Goal: Task Accomplishment & Management: Manage account settings

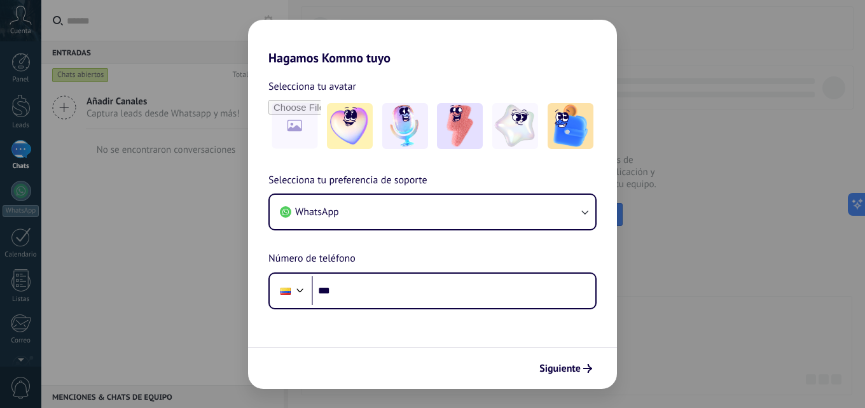
click at [757, 231] on div "Hagamos Kommo tuyo Selecciona tu avatar Selecciona tu preferencia de soporte Wh…" at bounding box center [432, 204] width 865 height 408
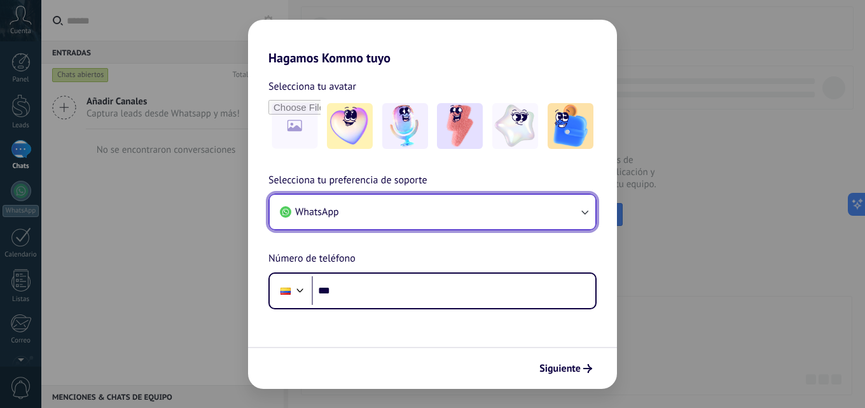
click at [577, 214] on button "WhatsApp" at bounding box center [433, 212] width 326 height 34
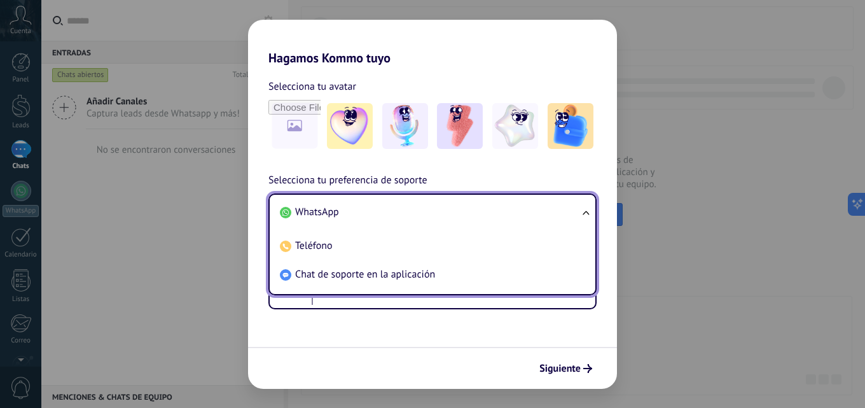
click at [701, 206] on div "Hagamos Kommo tuyo Selecciona tu avatar Selecciona tu preferencia de soporte Wh…" at bounding box center [432, 204] width 865 height 408
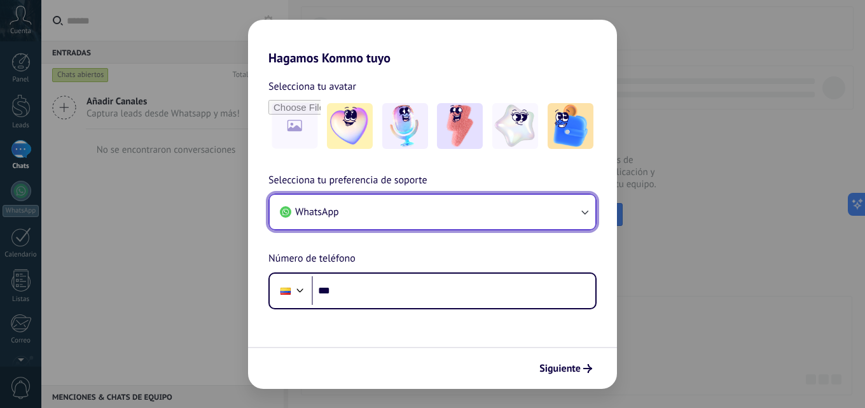
click at [576, 202] on button "WhatsApp" at bounding box center [433, 212] width 326 height 34
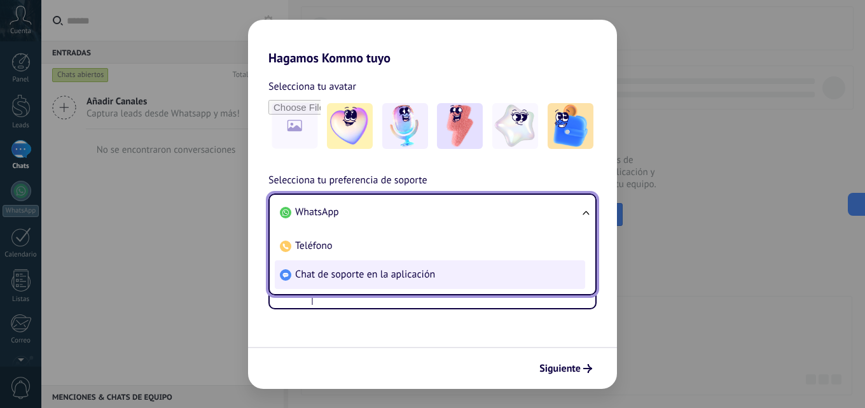
click at [398, 276] on span "Chat de soporte en la aplicación" at bounding box center [365, 274] width 140 height 13
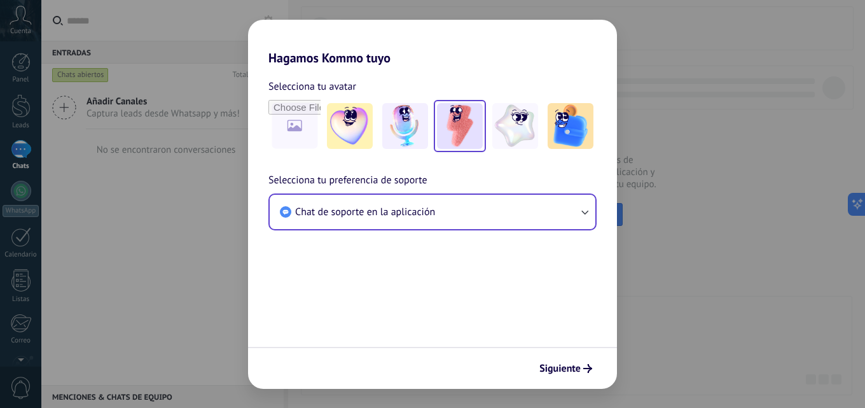
click at [457, 125] on img at bounding box center [460, 126] width 46 height 46
click at [572, 366] on span "Siguiente" at bounding box center [560, 368] width 41 height 9
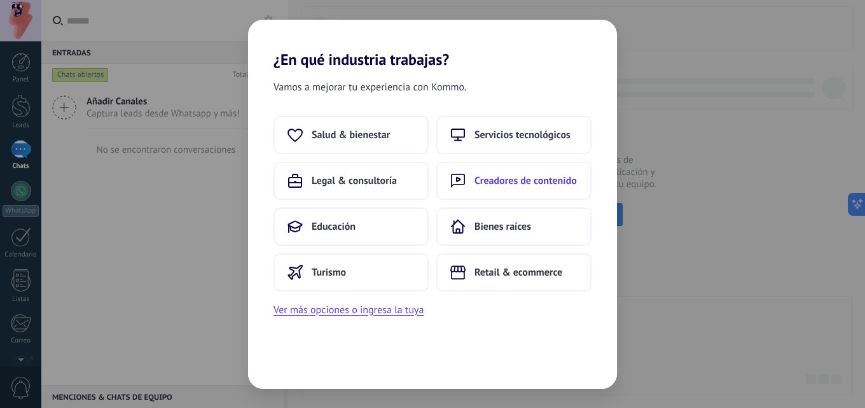
click at [538, 176] on span "Creadores de contenido" at bounding box center [526, 180] width 102 height 13
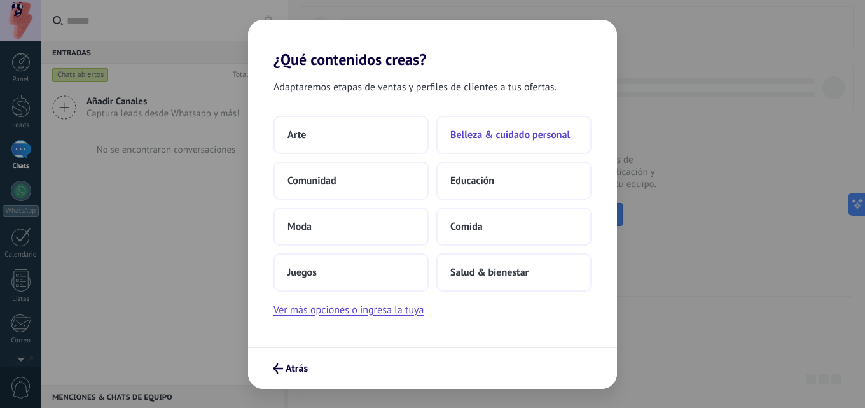
click at [503, 127] on button "Belleza & cuidado personal" at bounding box center [514, 135] width 155 height 38
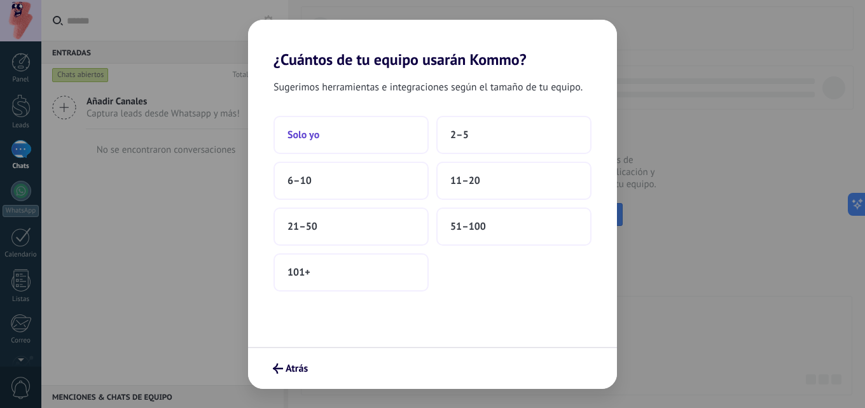
click at [346, 132] on button "Solo yo" at bounding box center [351, 135] width 155 height 38
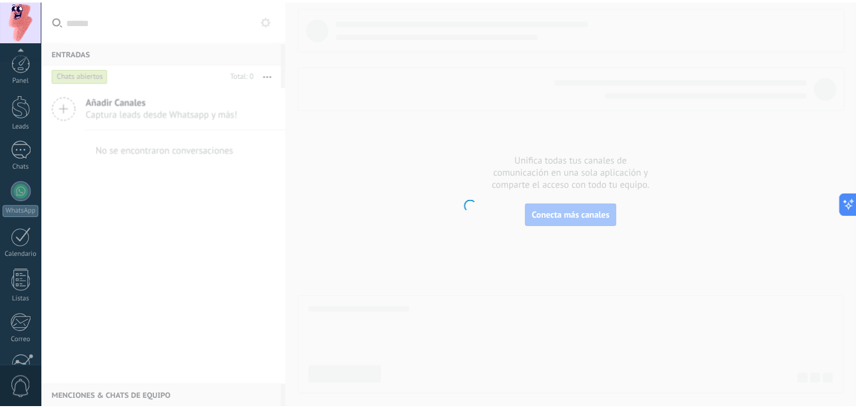
scroll to position [122, 0]
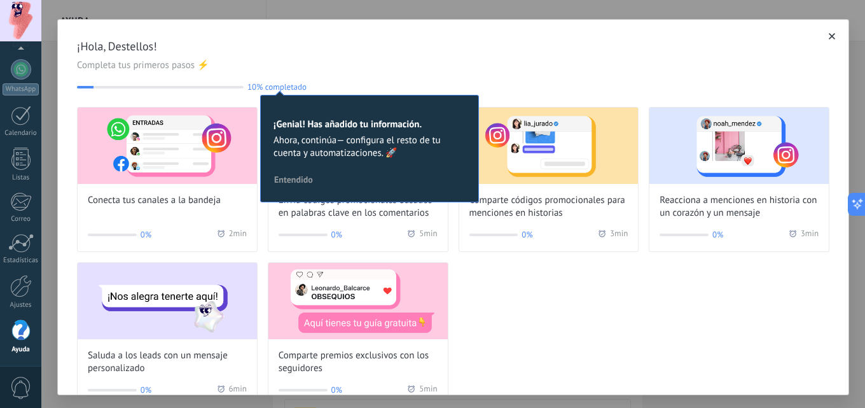
click at [829, 38] on icon "button" at bounding box center [832, 36] width 6 height 6
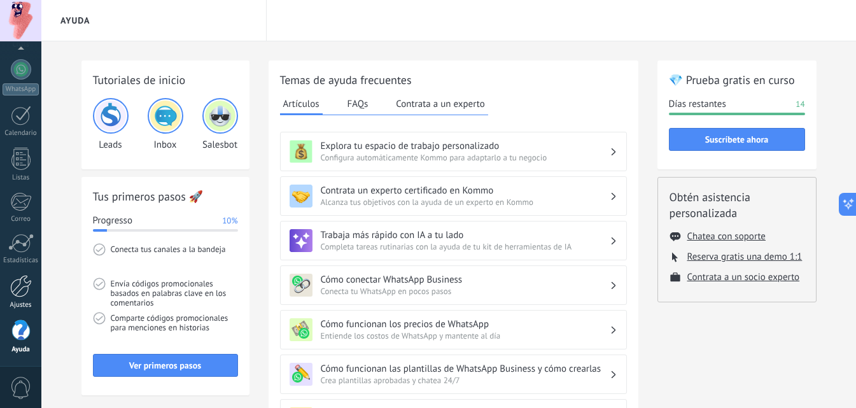
click at [12, 295] on div at bounding box center [21, 286] width 22 height 22
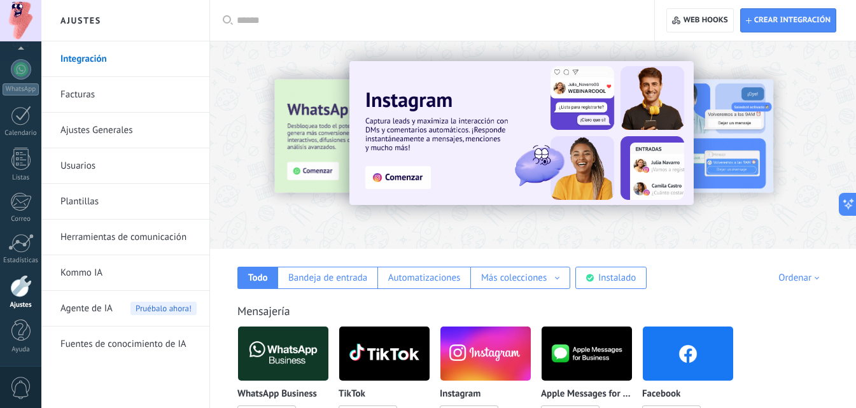
click at [77, 97] on link "Facturas" at bounding box center [128, 95] width 136 height 36
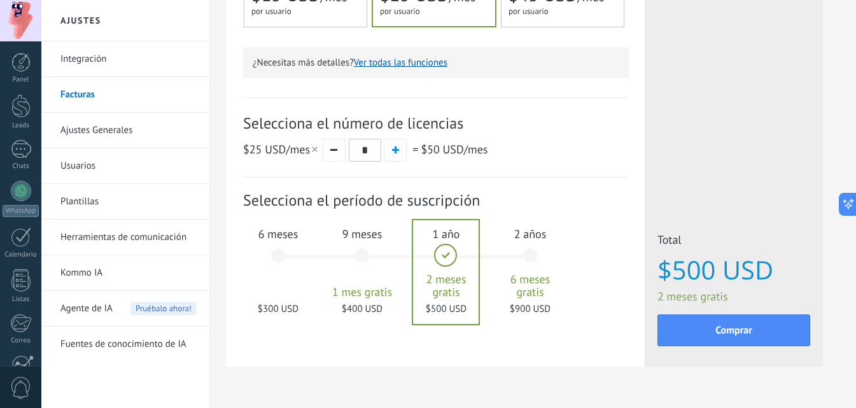
scroll to position [382, 0]
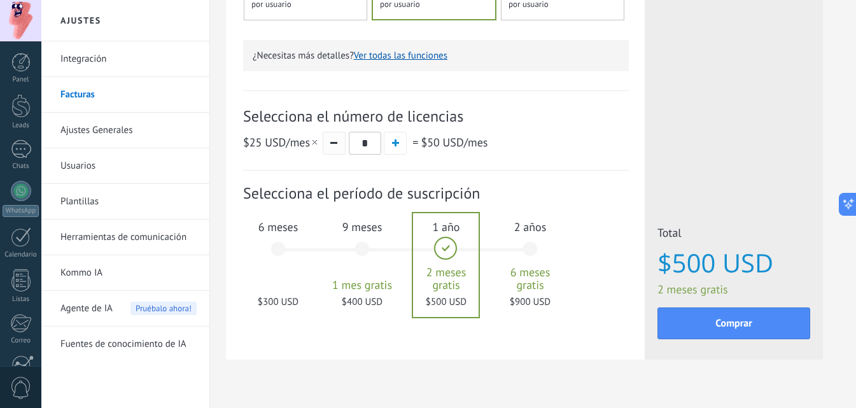
click at [329, 141] on button "button" at bounding box center [334, 143] width 23 height 23
type input "*"
click at [281, 252] on div "6 meses $150 USD" at bounding box center [278, 255] width 69 height 90
